Goal: Feedback & Contribution: Leave review/rating

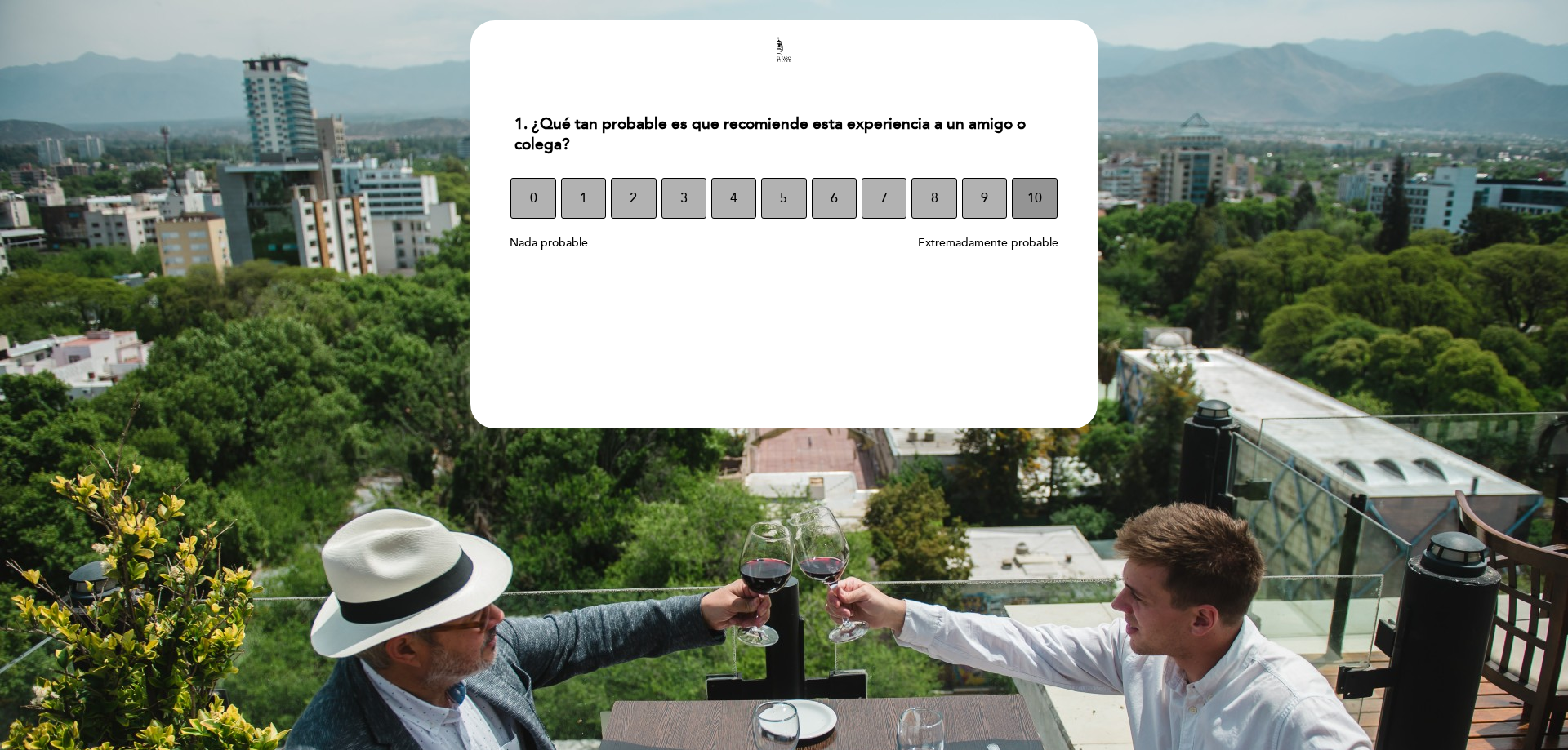
click at [1033, 203] on span "10" at bounding box center [1035, 199] width 15 height 46
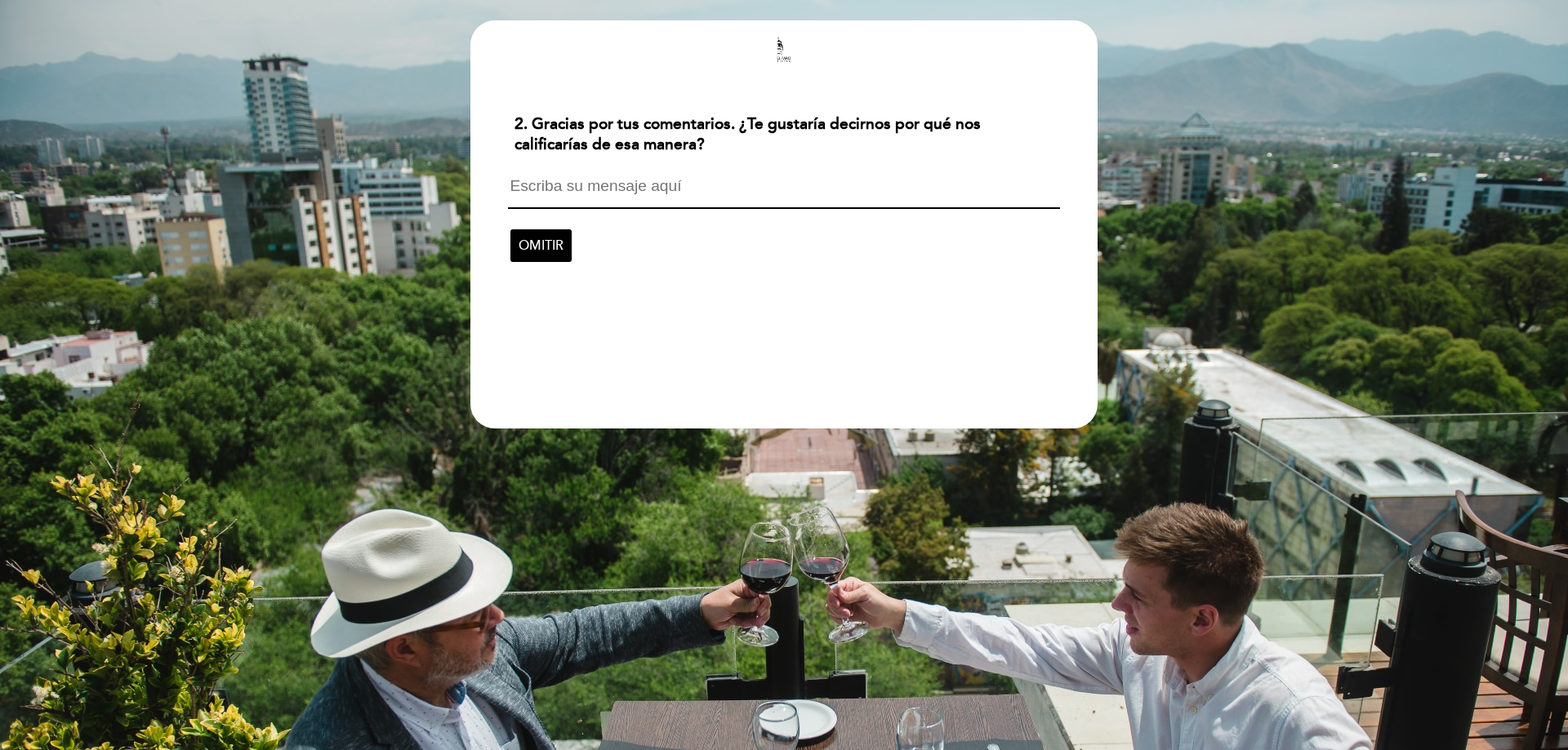
click at [624, 185] on textarea at bounding box center [783, 194] width 551 height 31
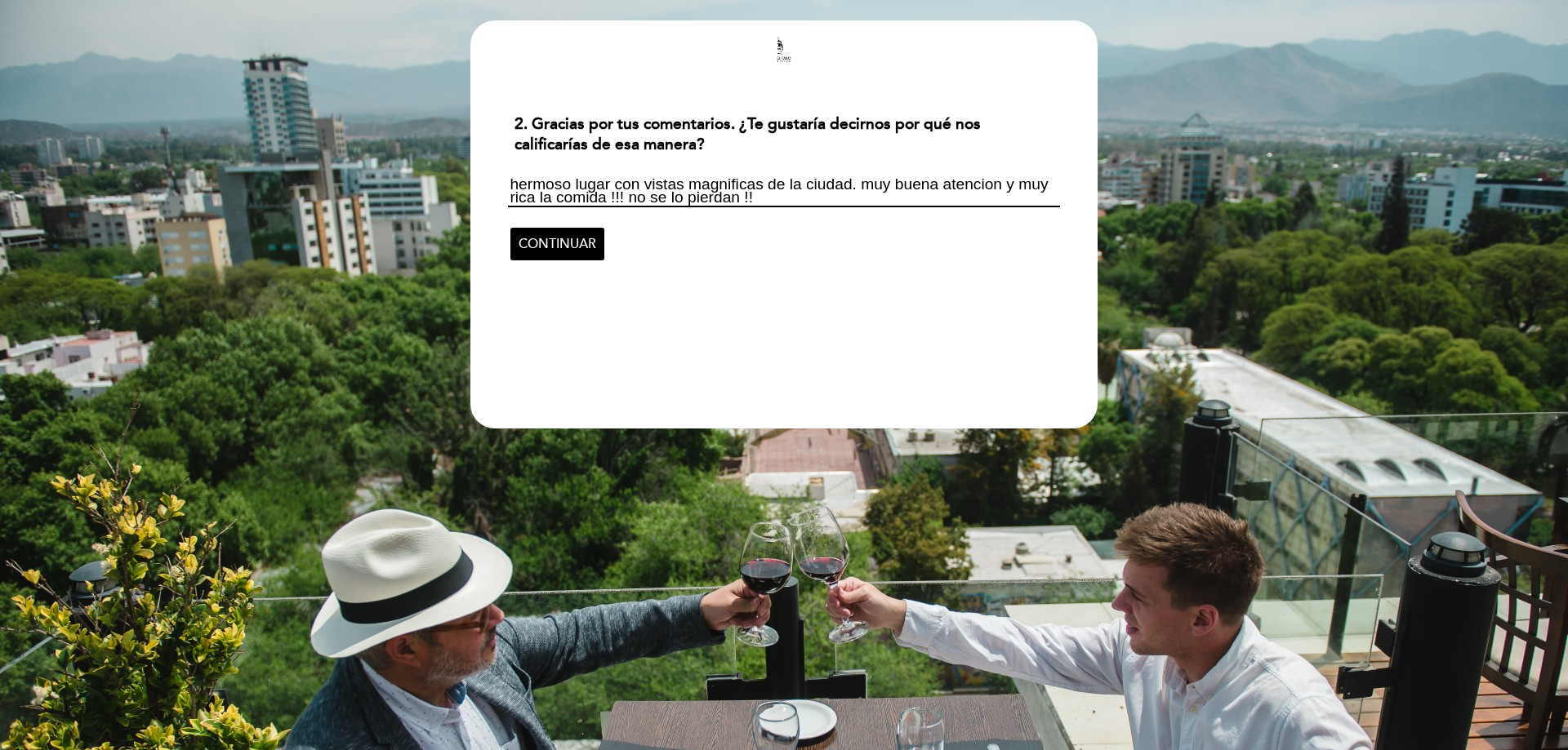
type textarea "hermoso lugar con vistas magnificas de la ciudad. muy buena atencion y muy rica…"
click at [551, 241] on span "CONTINUAR" at bounding box center [557, 244] width 78 height 46
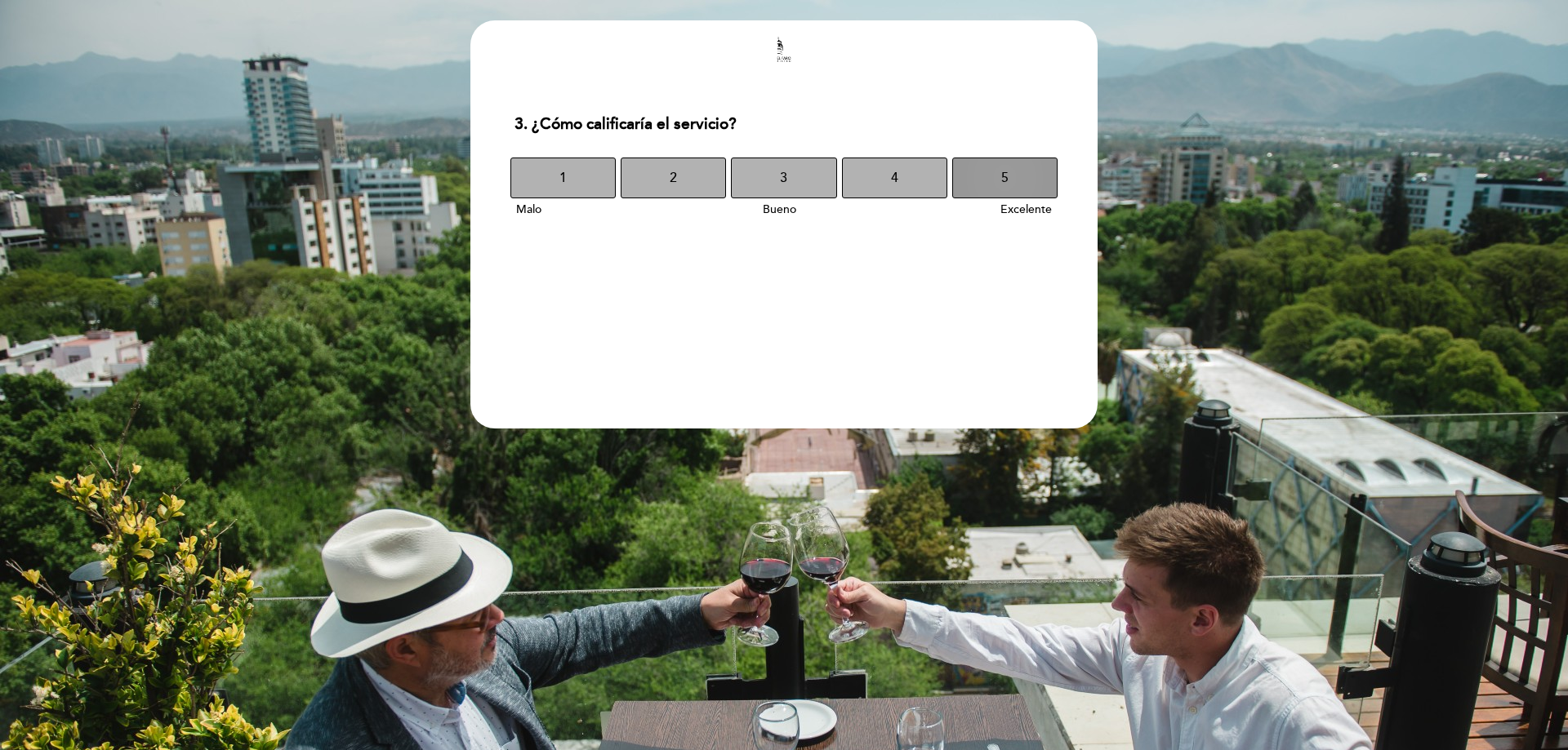
click at [1012, 180] on button "5" at bounding box center [1005, 178] width 105 height 41
click at [1011, 179] on button "5" at bounding box center [1005, 178] width 105 height 41
click at [1033, 173] on span "10" at bounding box center [1033, 178] width 15 height 46
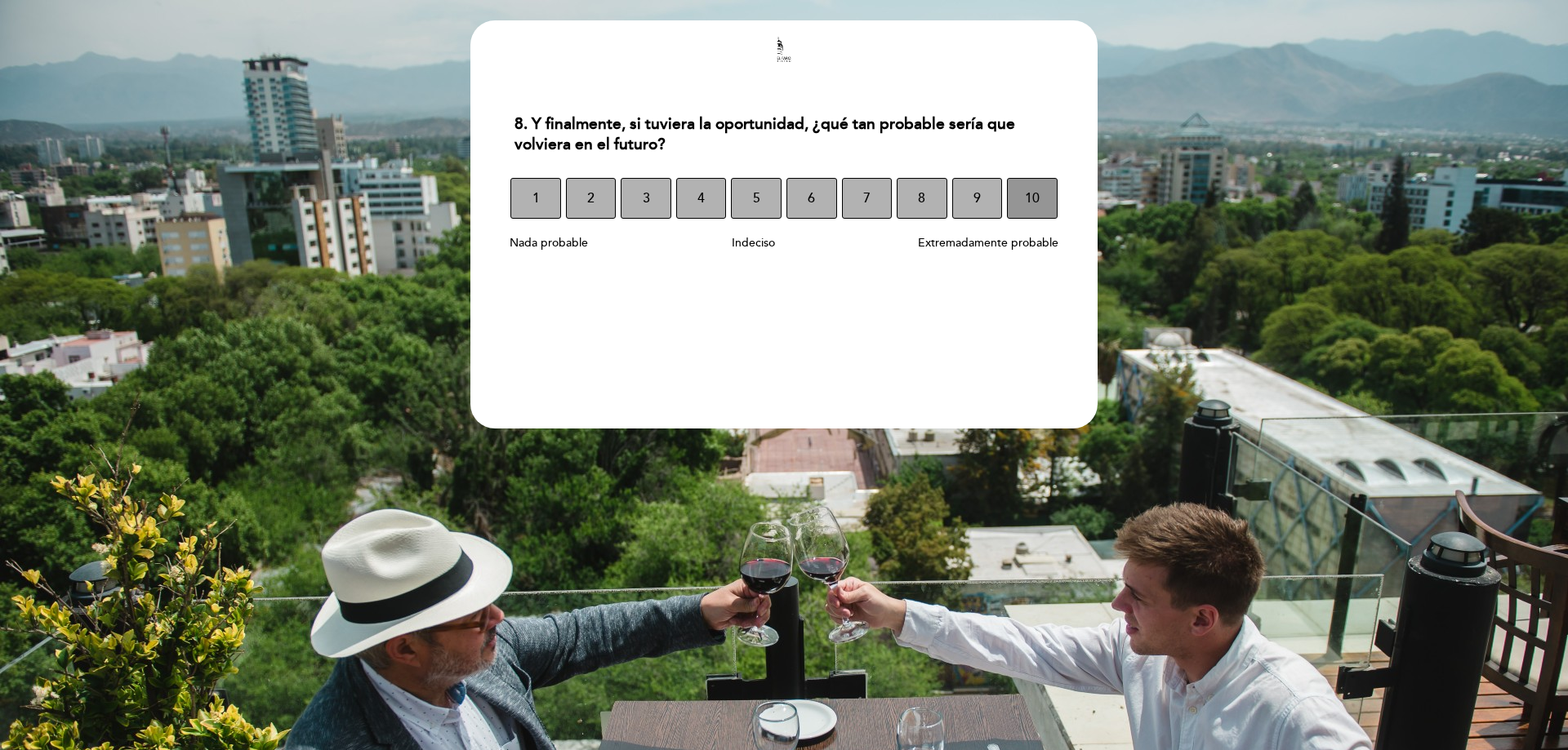
click at [1021, 200] on button "10" at bounding box center [1033, 199] width 51 height 41
select select "es"
